Goal: Information Seeking & Learning: Find specific fact

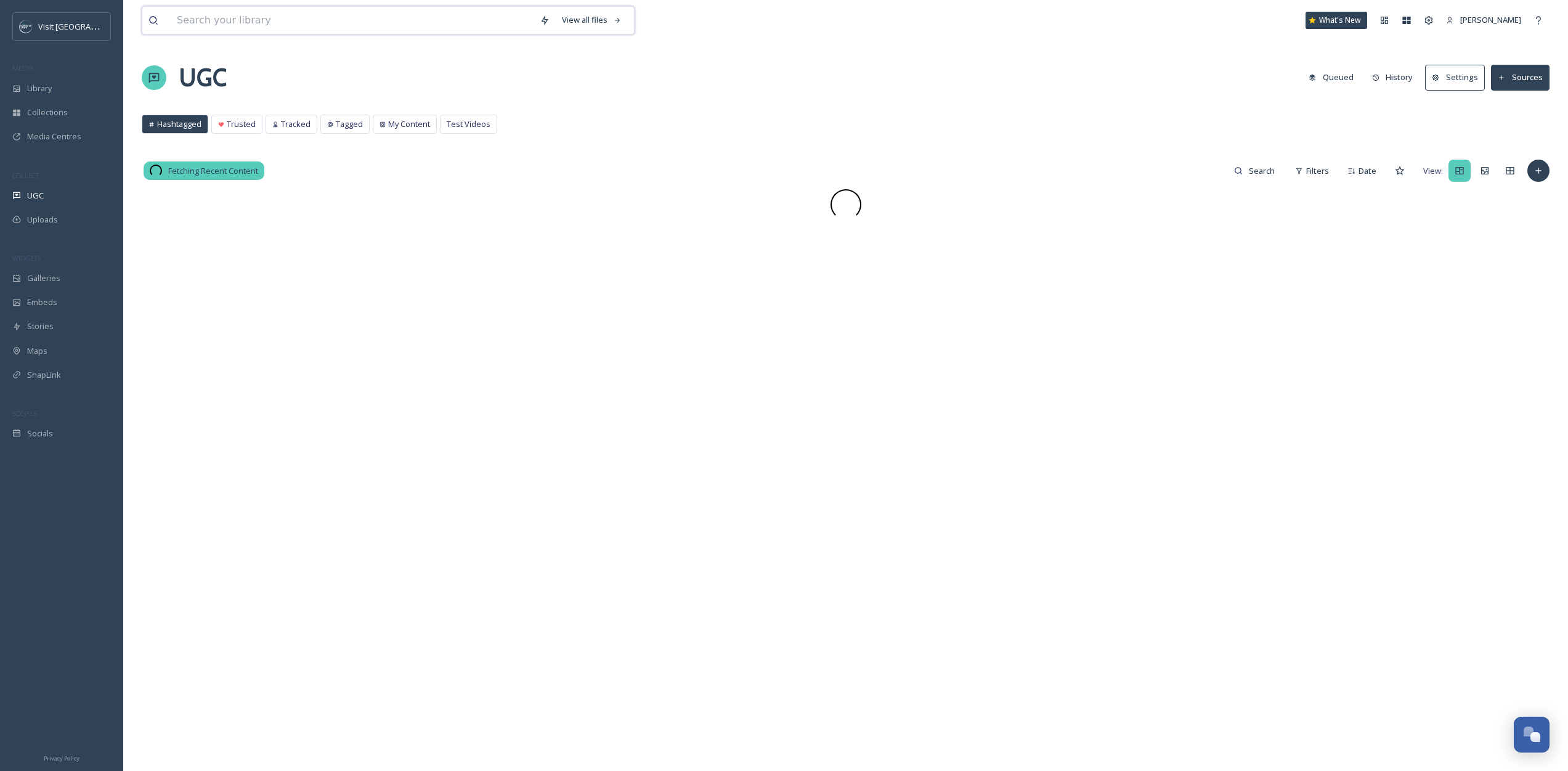
click at [236, 21] on input at bounding box center [352, 20] width 363 height 27
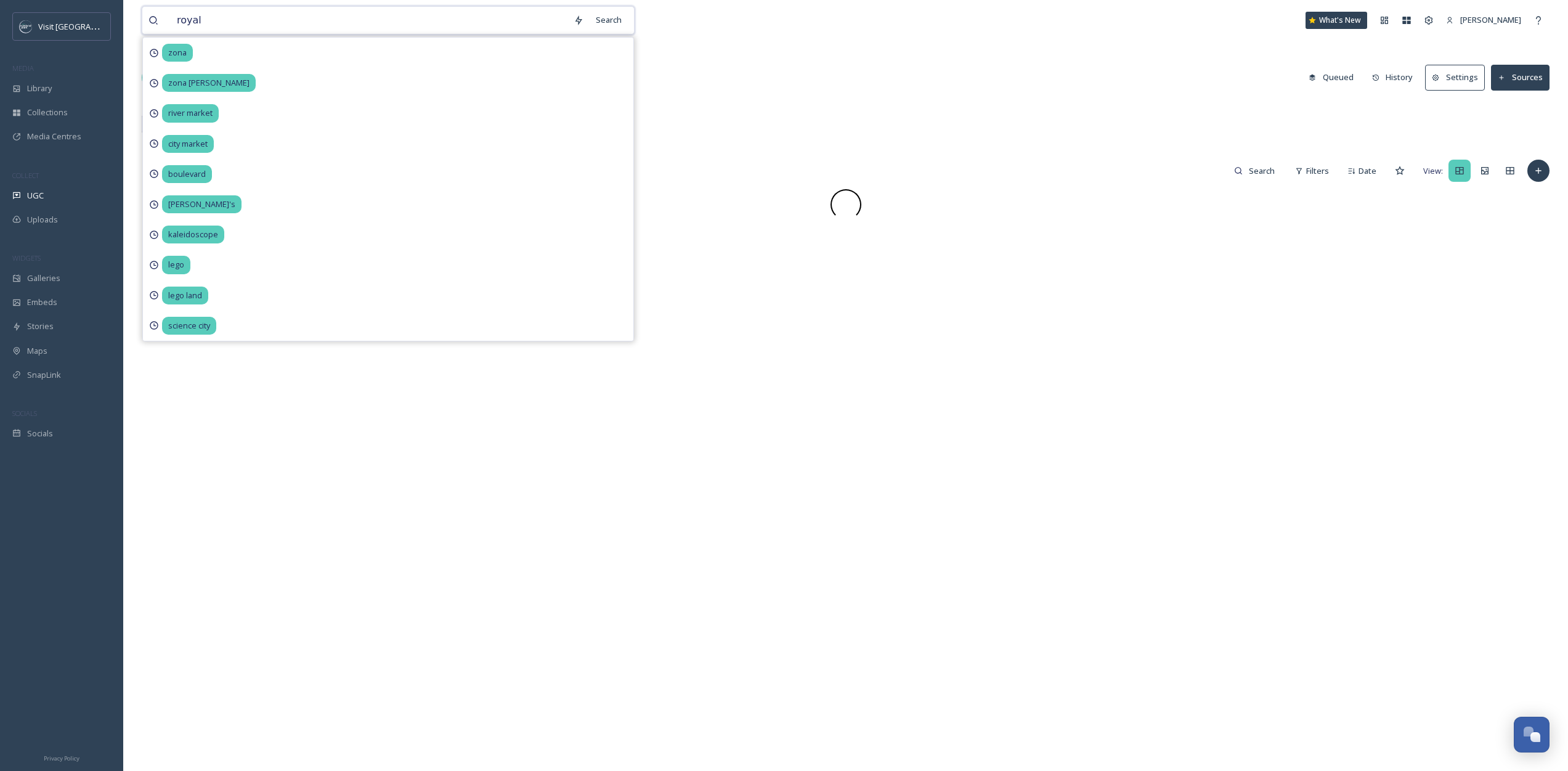
type input "royals"
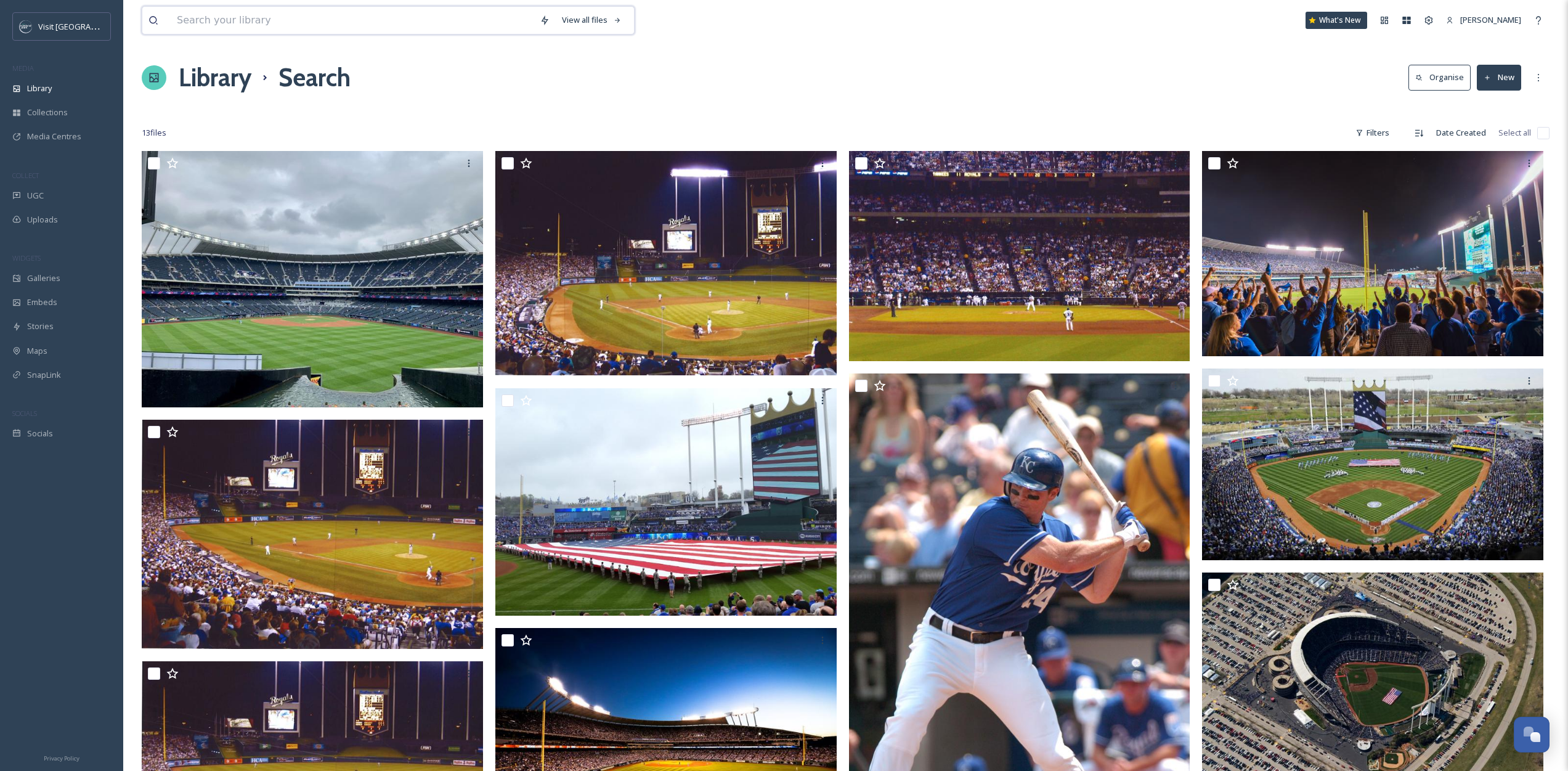
click at [294, 17] on input at bounding box center [352, 20] width 363 height 27
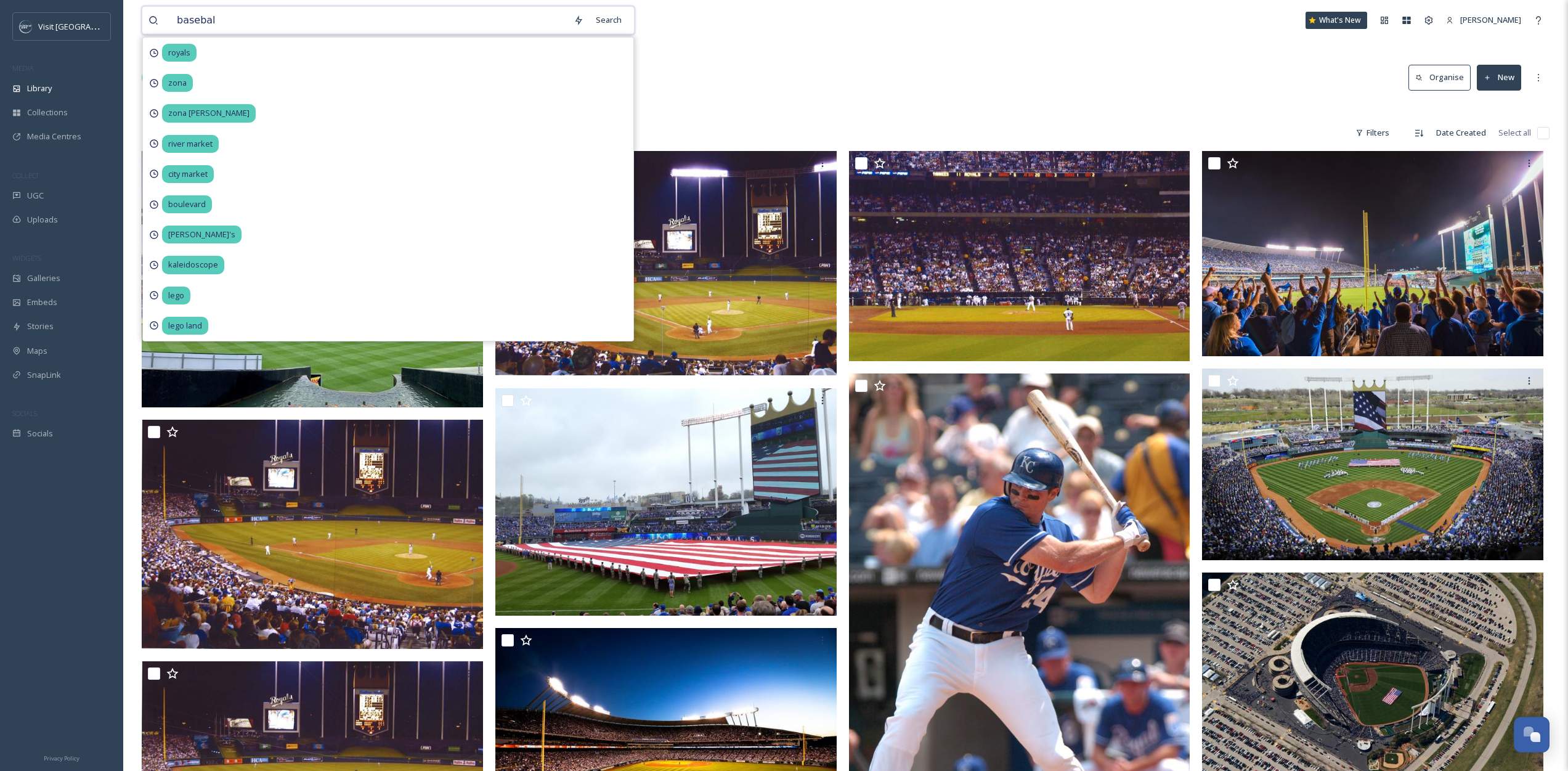
type input "baseball"
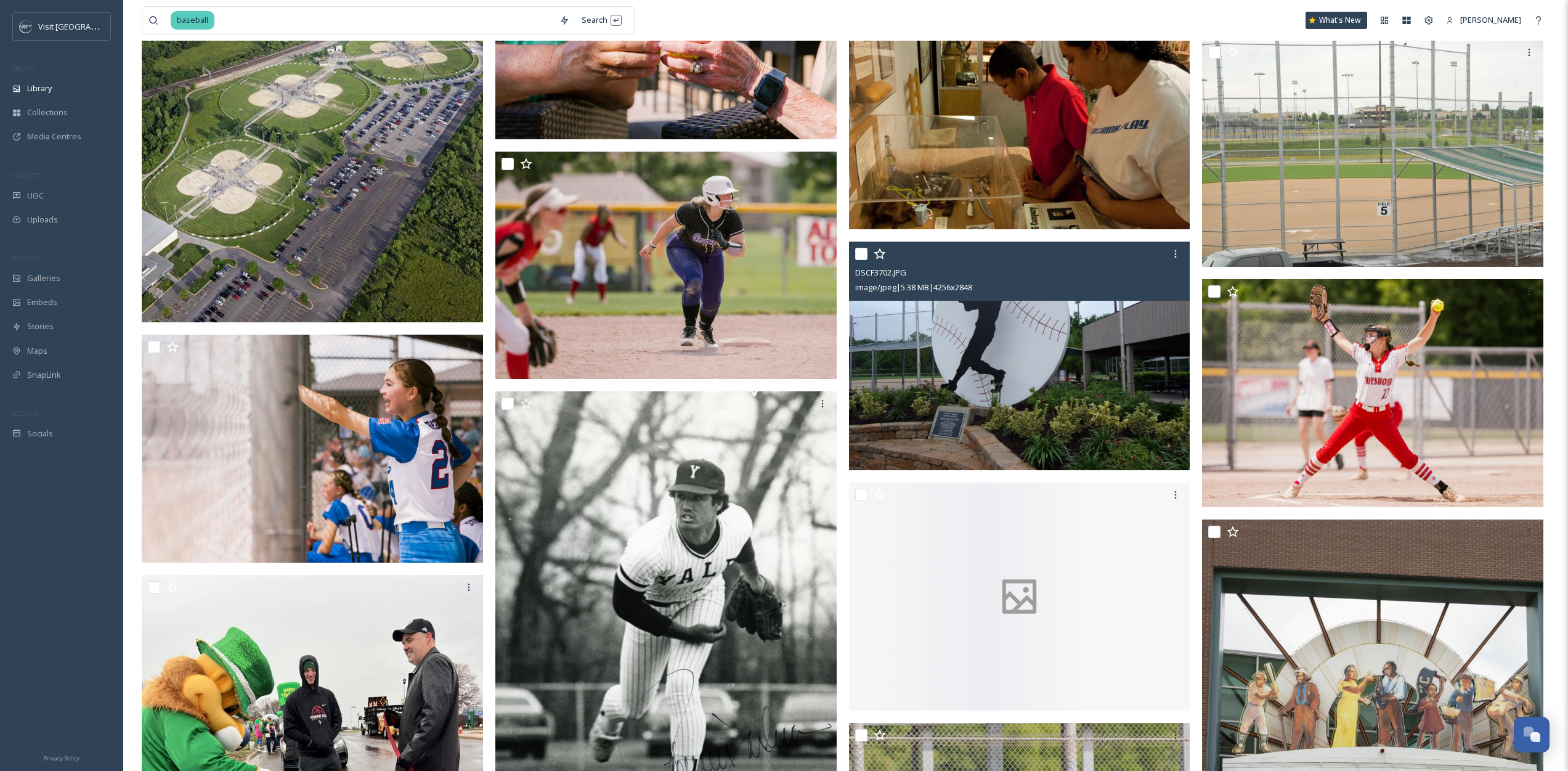
scroll to position [1870, 0]
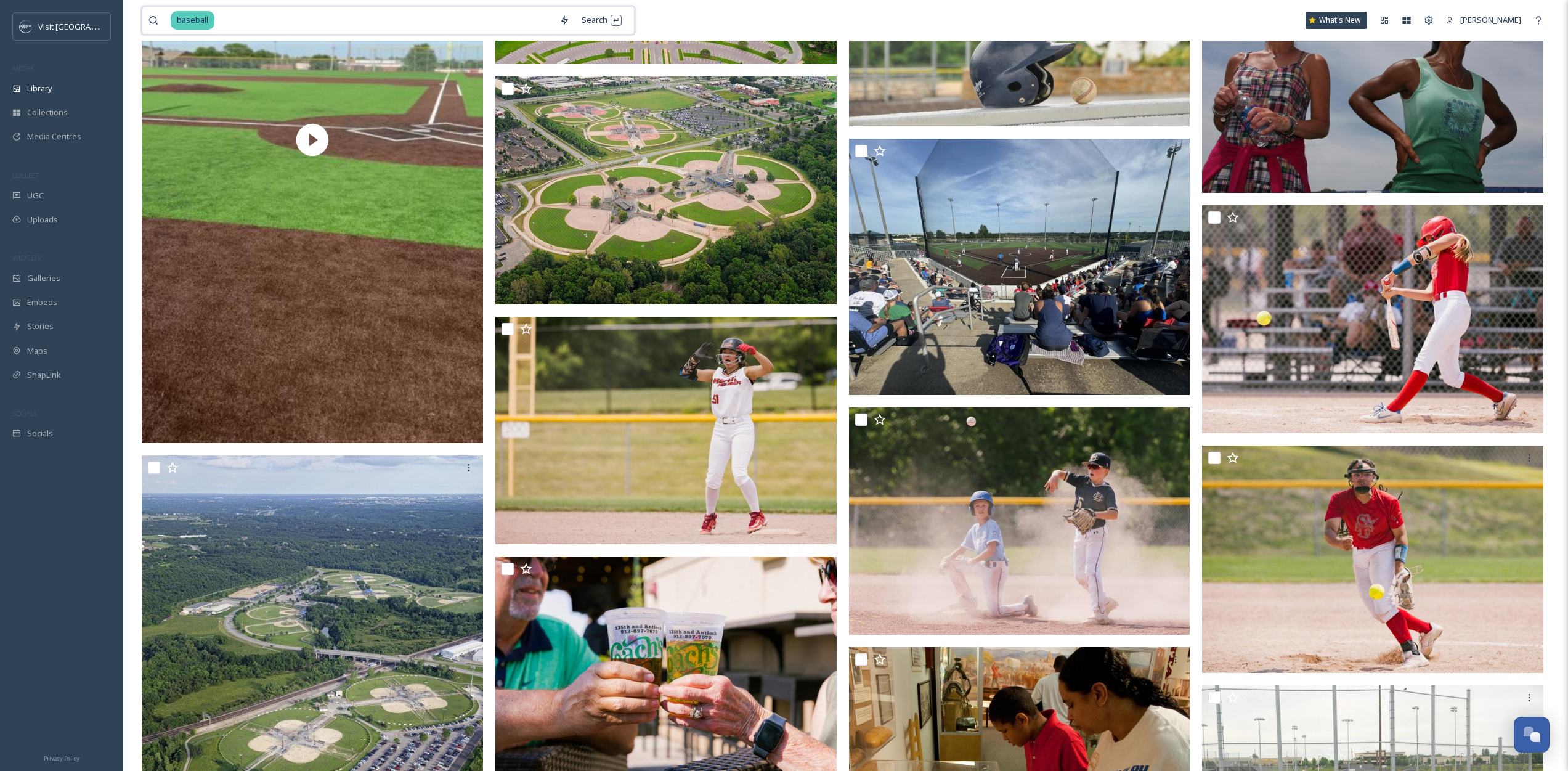
click at [228, 25] on input at bounding box center [384, 20] width 338 height 27
type input "tailgate"
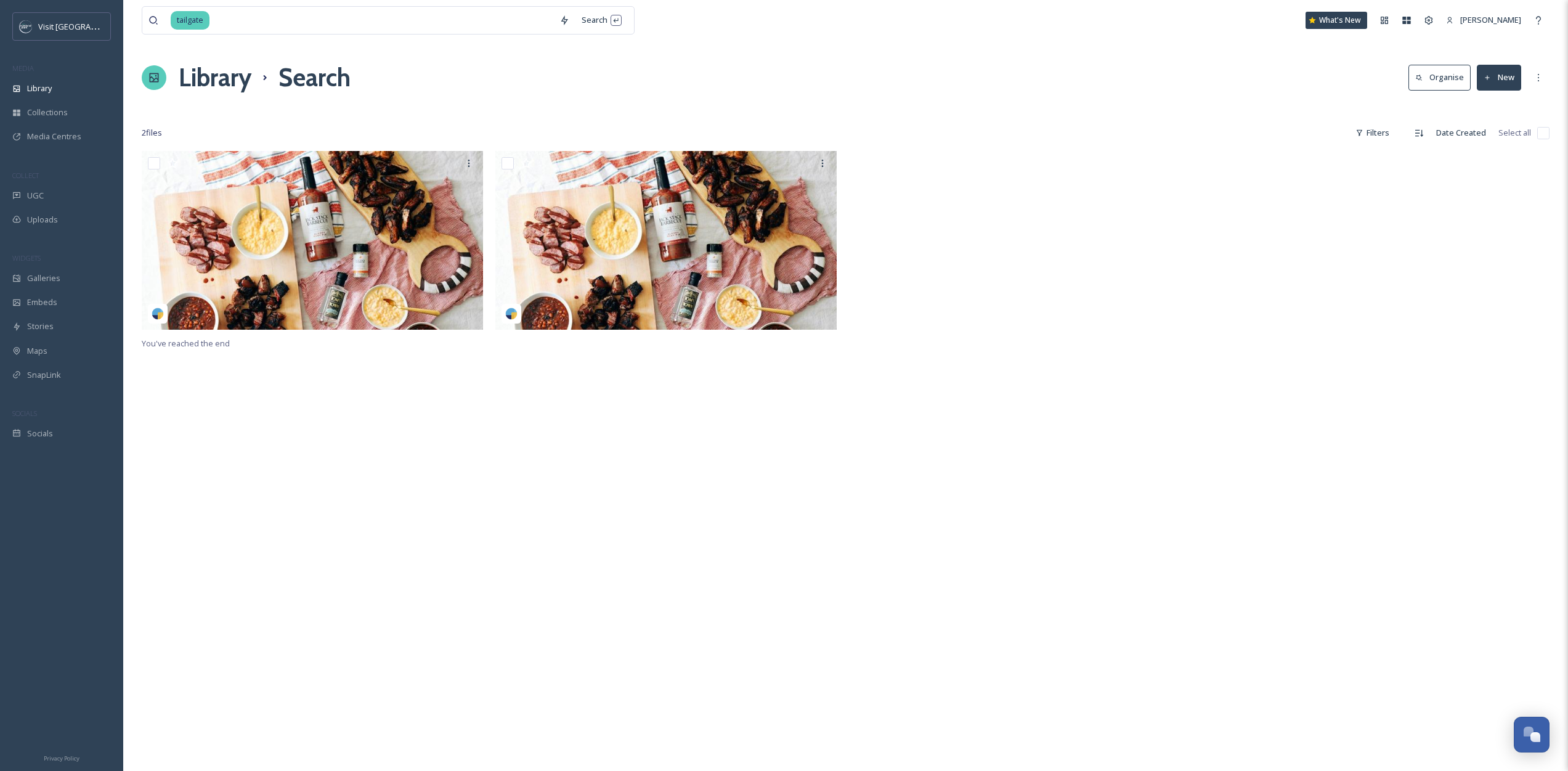
click at [953, 152] on div at bounding box center [1022, 243] width 348 height 185
click at [254, 15] on input at bounding box center [382, 20] width 343 height 27
type input "royals"
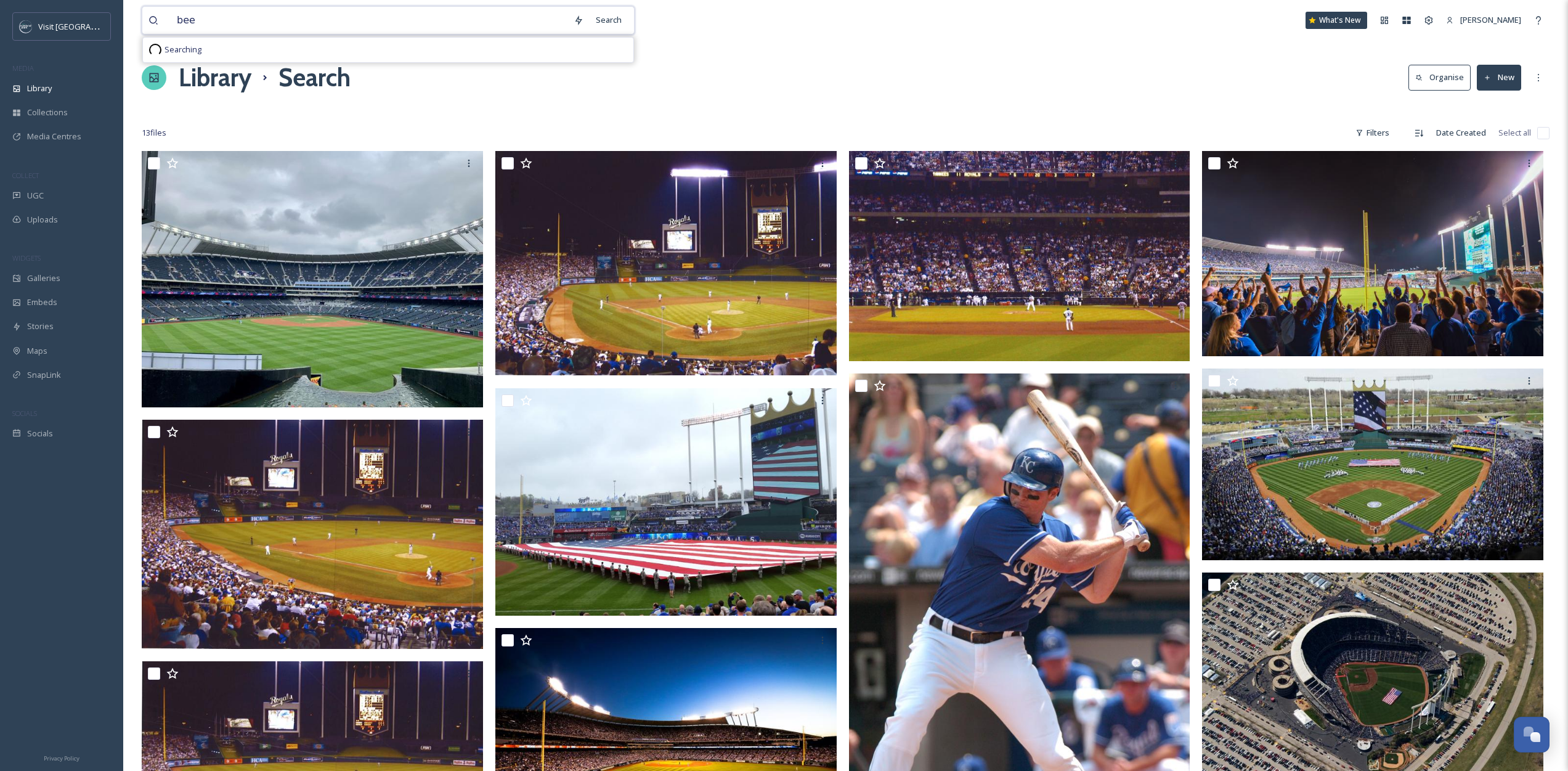
type input "beer"
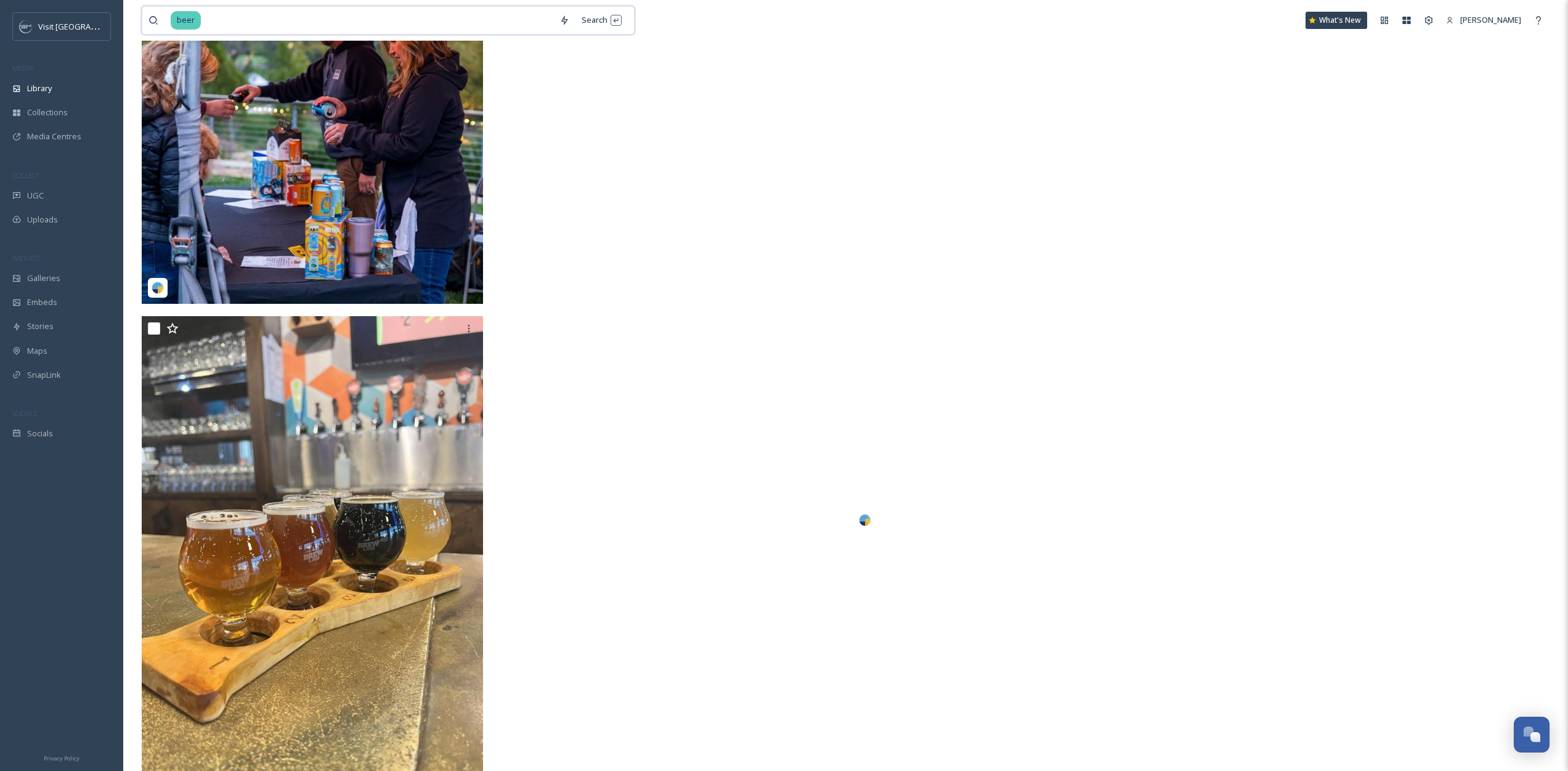
scroll to position [21625, 0]
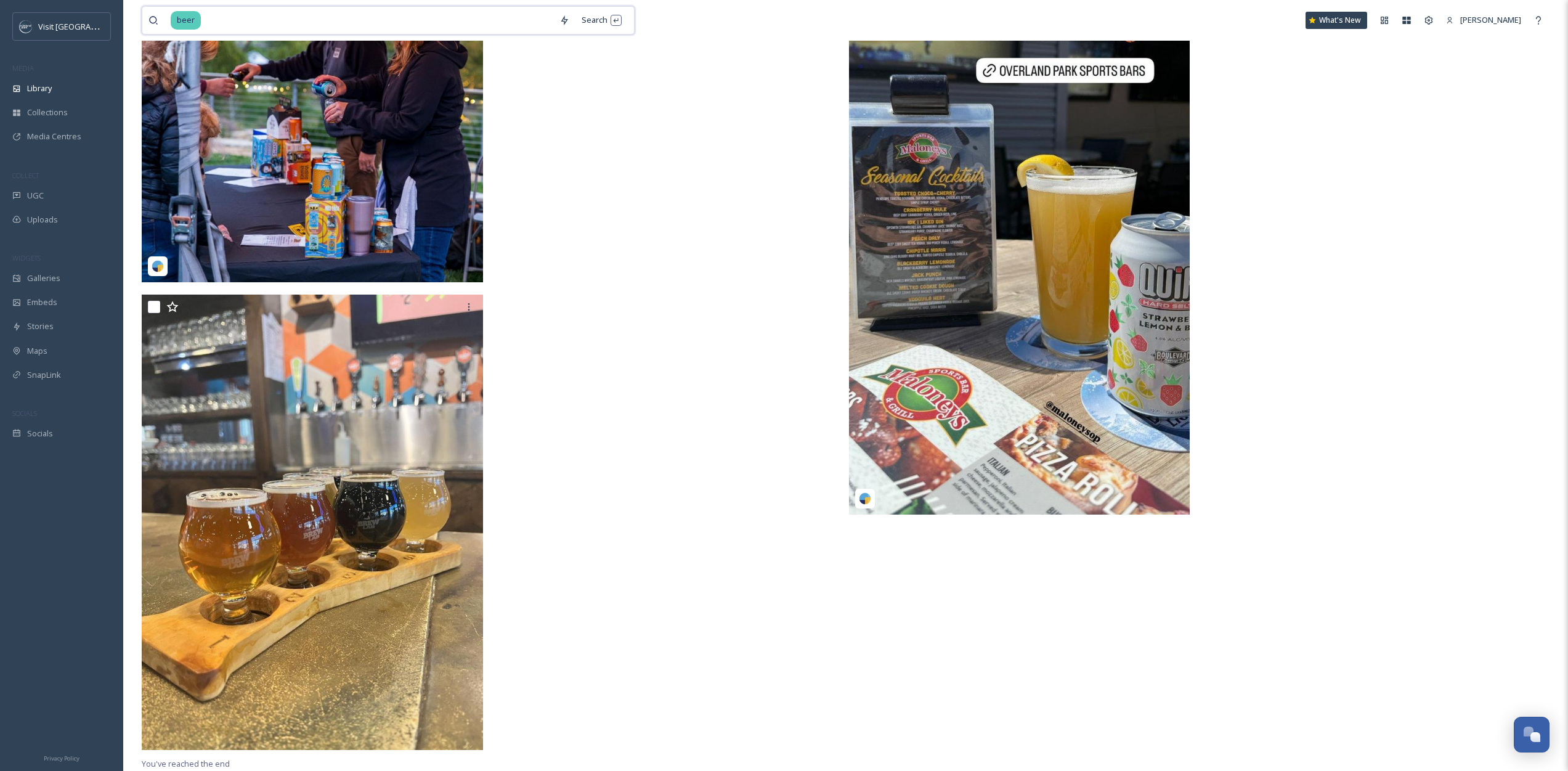
click at [335, 20] on input at bounding box center [377, 20] width 351 height 27
type input "boulevard"
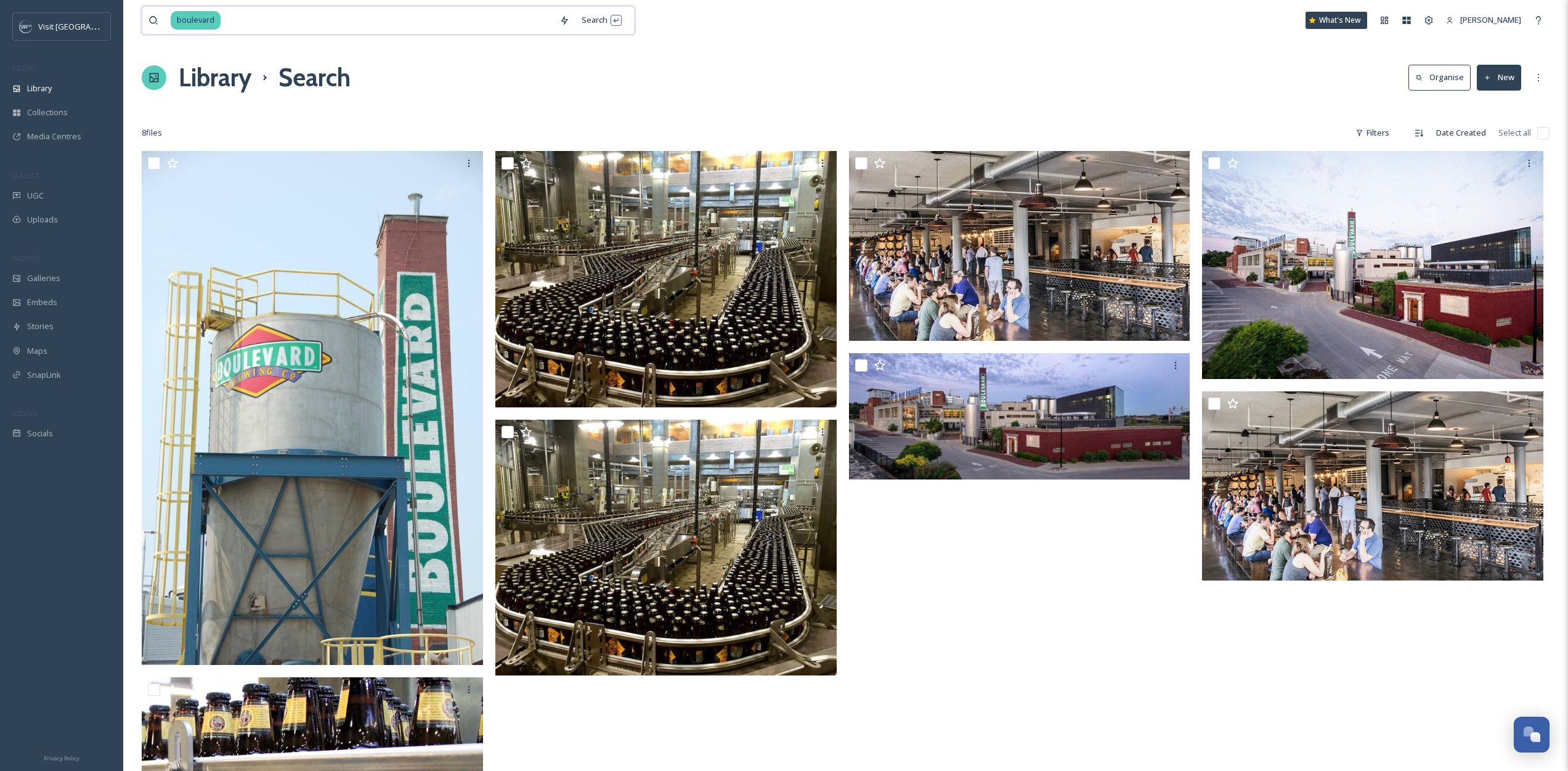
scroll to position [3, 0]
